Goal: Navigation & Orientation: Find specific page/section

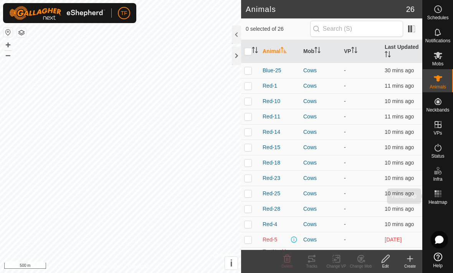
click at [439, 194] on rect at bounding box center [438, 193] width 2 height 2
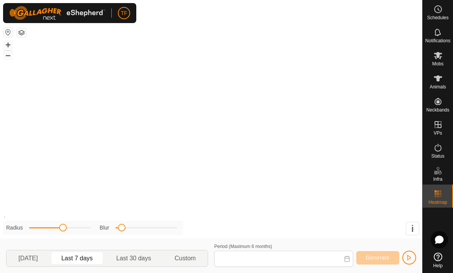
type input "[DATE] - [DATE]"
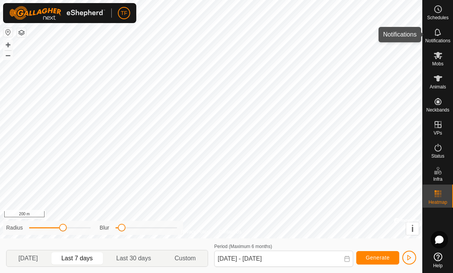
click at [439, 37] on es-notification-svg-icon at bounding box center [438, 32] width 14 height 12
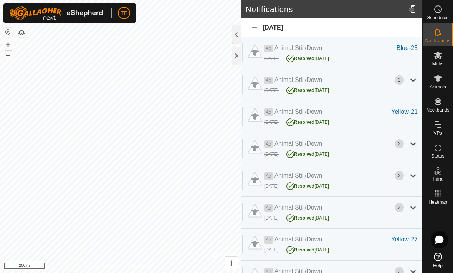
click at [260, 28] on div "[DATE]" at bounding box center [331, 27] width 181 height 19
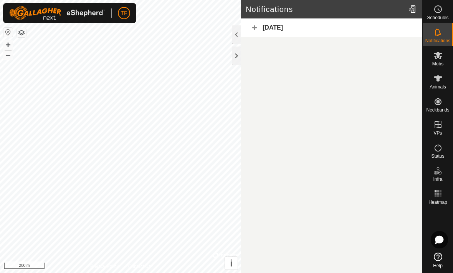
click at [256, 29] on div "[DATE]" at bounding box center [331, 27] width 181 height 19
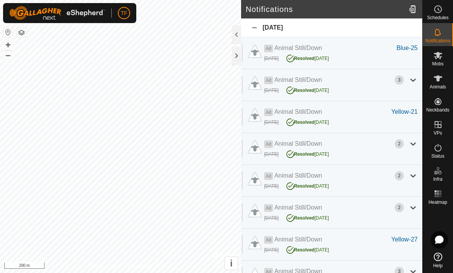
click at [282, 27] on div "[DATE]" at bounding box center [331, 27] width 181 height 19
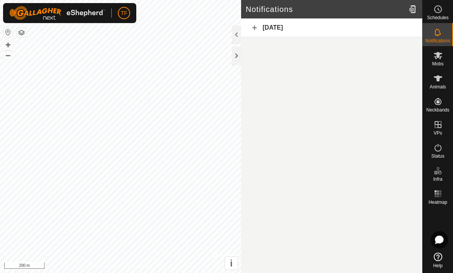
click at [283, 27] on div "[DATE]" at bounding box center [331, 27] width 181 height 19
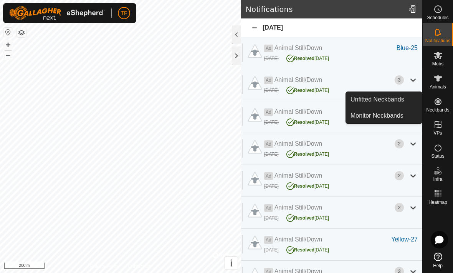
click at [392, 102] on span "Unfitted Neckbands" at bounding box center [377, 99] width 54 height 9
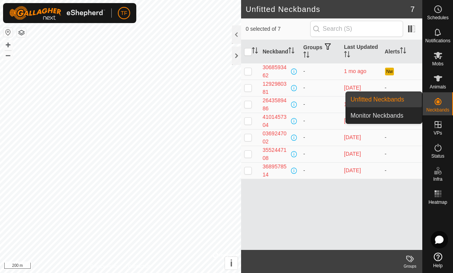
click at [402, 117] on span "Monitor Neckbands" at bounding box center [376, 115] width 53 height 9
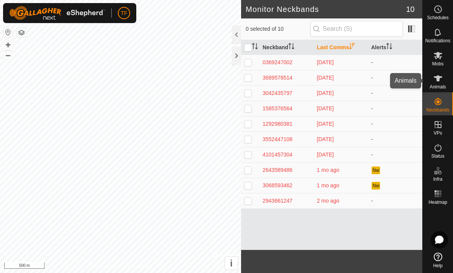
click at [447, 82] on div "Animals" at bounding box center [438, 80] width 30 height 23
